Goal: Find specific page/section: Find specific page/section

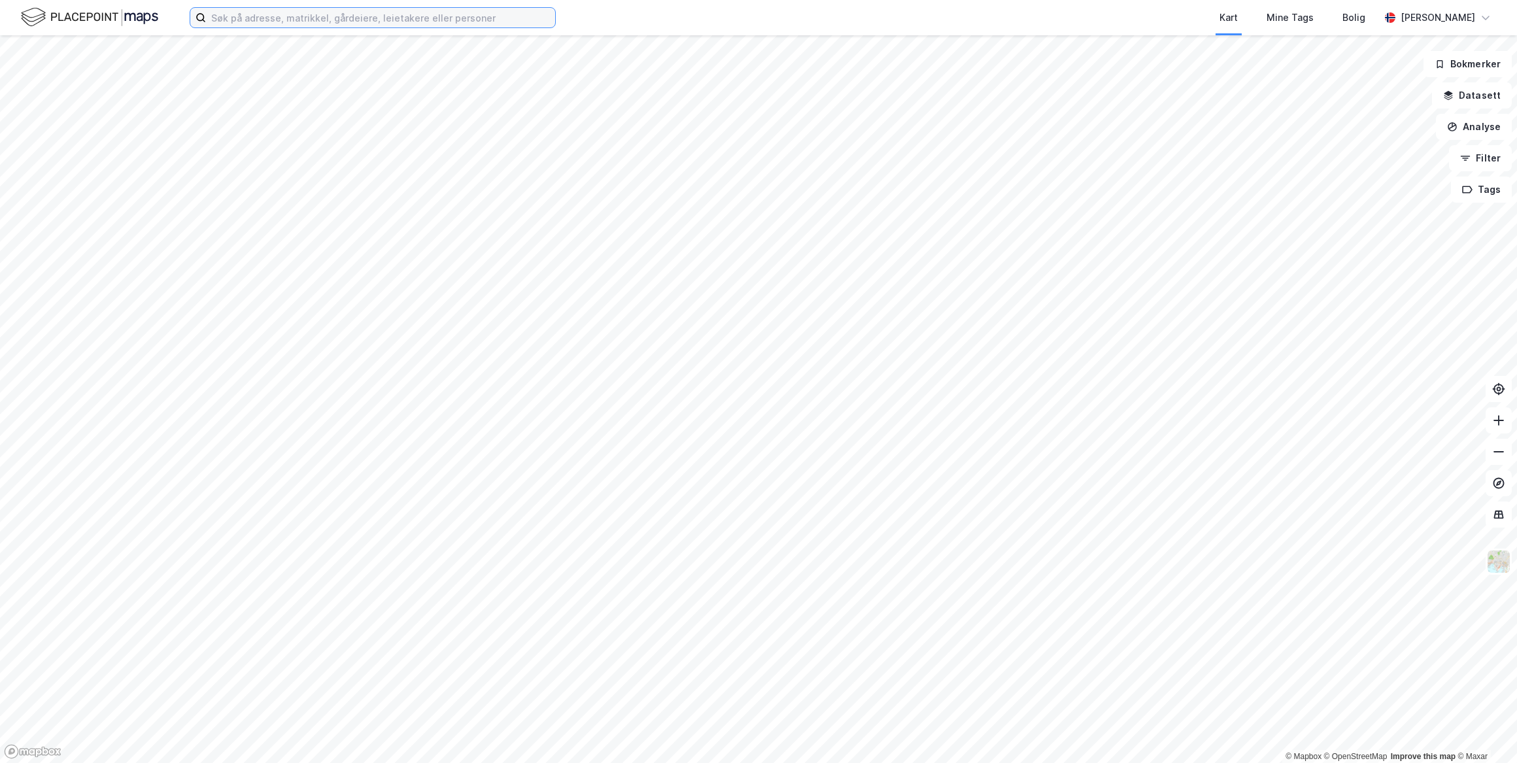
click at [230, 16] on input at bounding box center [380, 18] width 349 height 20
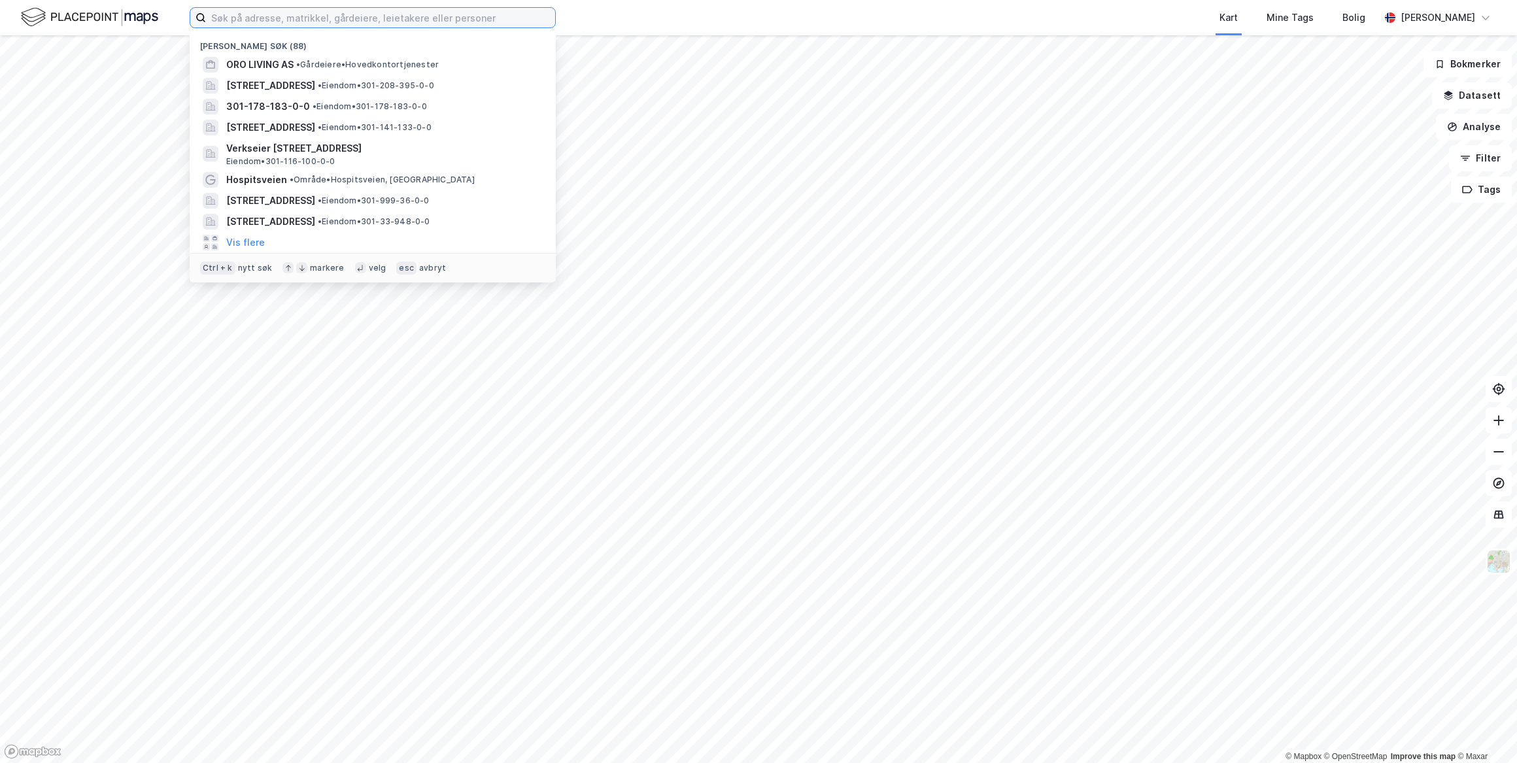
paste input "94/647"
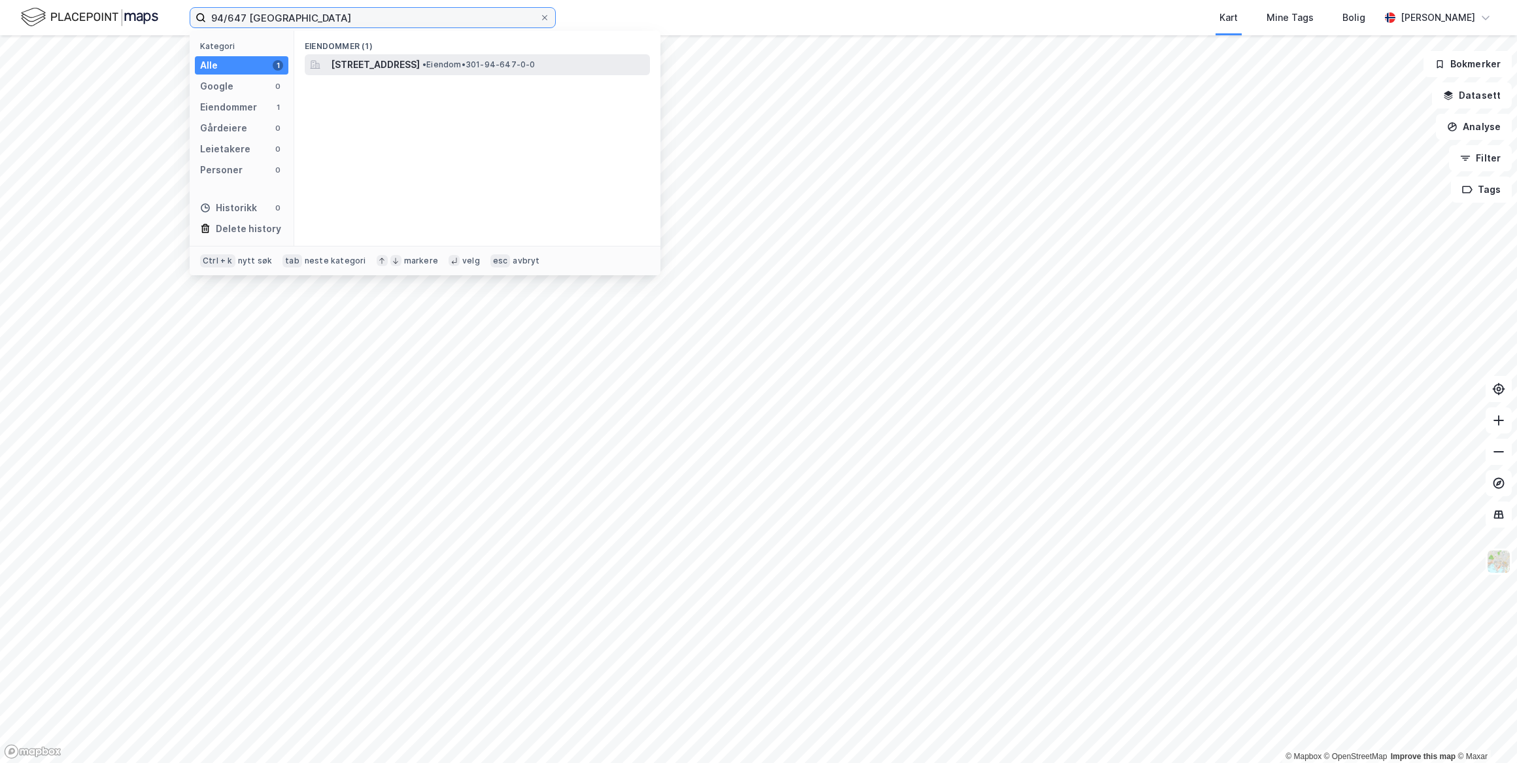
type input "94/647 [GEOGRAPHIC_DATA]"
click at [420, 59] on span "[STREET_ADDRESS]" at bounding box center [375, 65] width 89 height 16
